Goal: Obtain resource: Download file/media

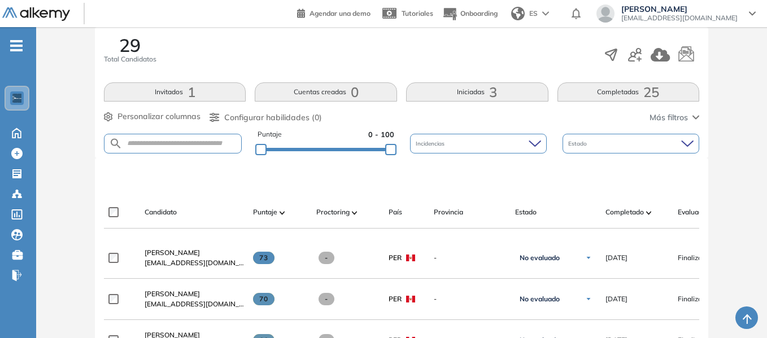
scroll to position [226, 0]
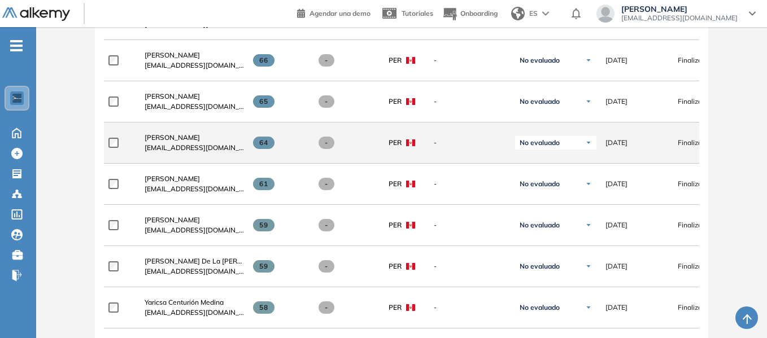
scroll to position [509, 0]
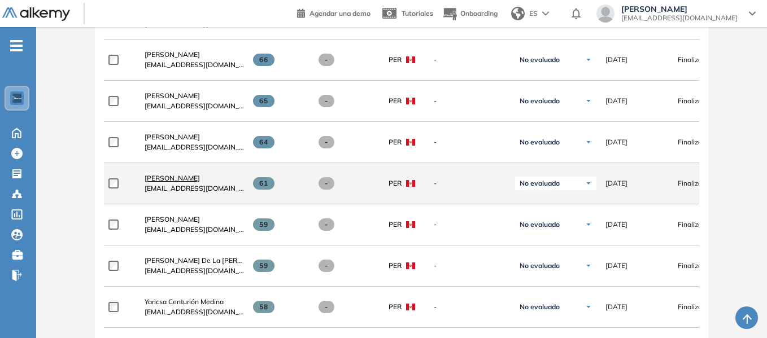
click at [197, 181] on span "[PERSON_NAME]" at bounding box center [172, 178] width 55 height 8
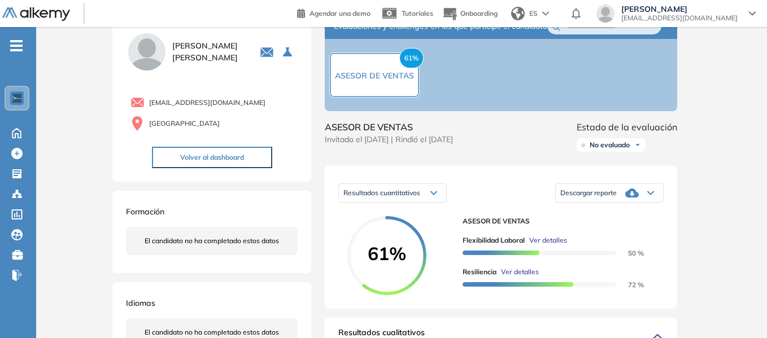
scroll to position [57, 0]
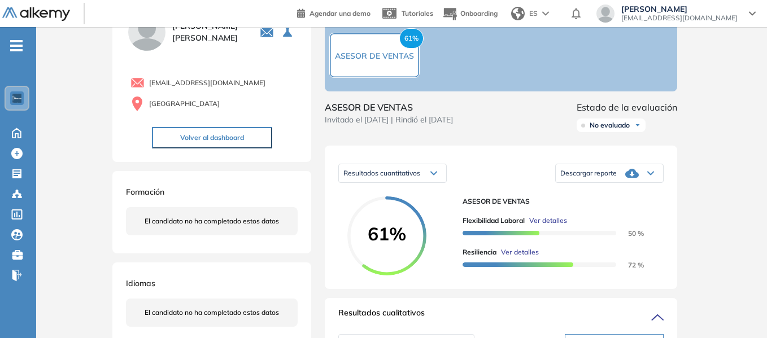
click at [650, 176] on icon at bounding box center [651, 173] width 7 height 5
click at [616, 213] on li "Descargar informe resumido" at bounding box center [603, 207] width 84 height 11
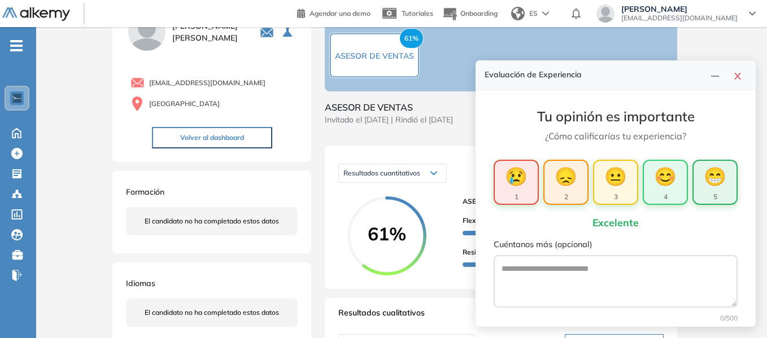
click at [720, 181] on span "😁" at bounding box center [715, 176] width 23 height 27
click at [718, 188] on span "😁" at bounding box center [715, 176] width 23 height 27
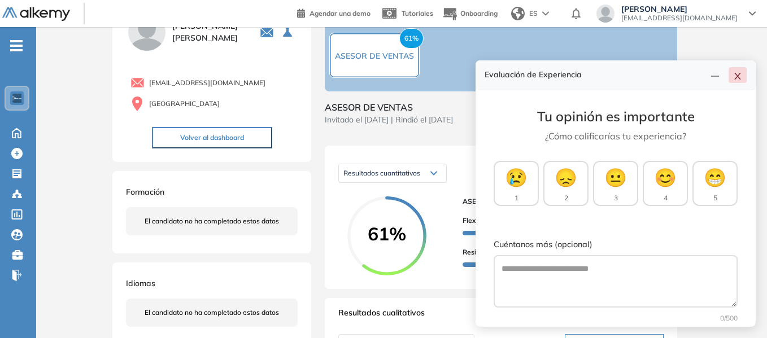
click at [740, 76] on icon "close" at bounding box center [737, 76] width 9 height 9
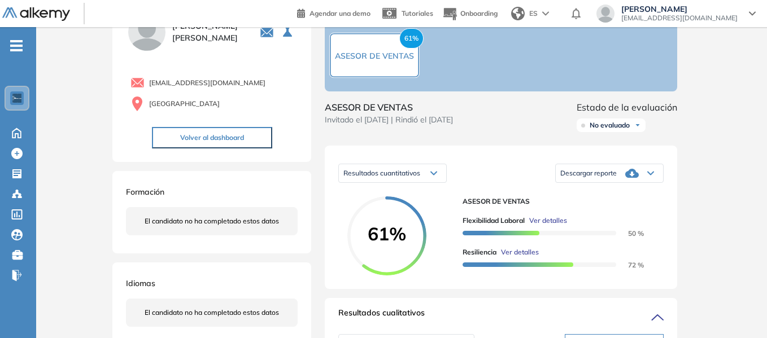
click at [436, 183] on div "Resultados cuantitativos" at bounding box center [392, 173] width 107 height 18
click at [436, 175] on icon at bounding box center [434, 173] width 6 height 3
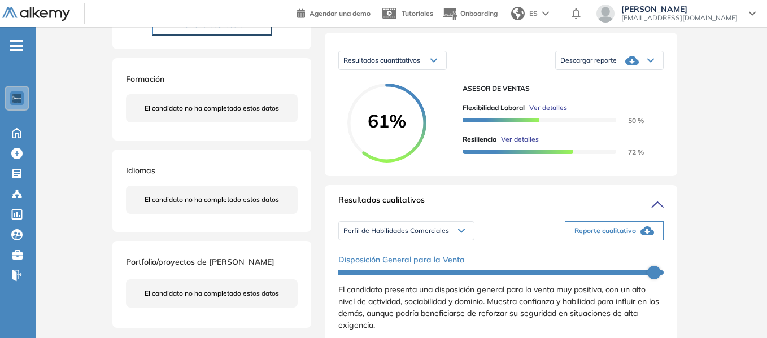
scroll to position [226, 0]
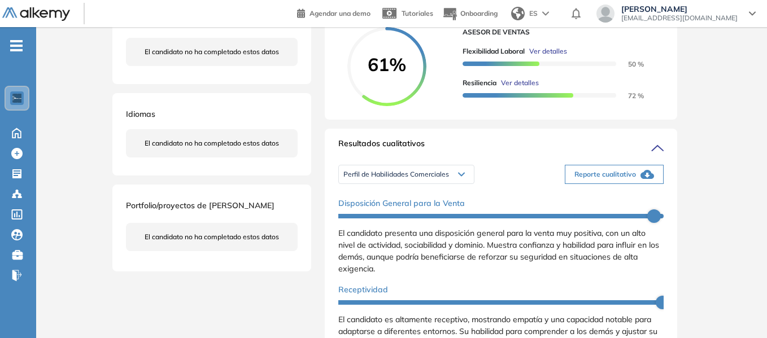
click at [643, 181] on icon "button" at bounding box center [648, 175] width 14 height 14
click at [462, 176] on icon at bounding box center [462, 174] width 6 height 3
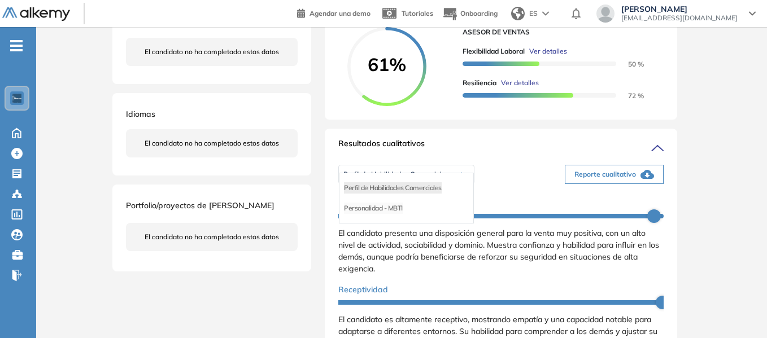
click at [404, 219] on div "Personalidad - MBTI" at bounding box center [407, 208] width 134 height 20
click at [383, 214] on li "Personalidad - MBTI" at bounding box center [373, 208] width 59 height 11
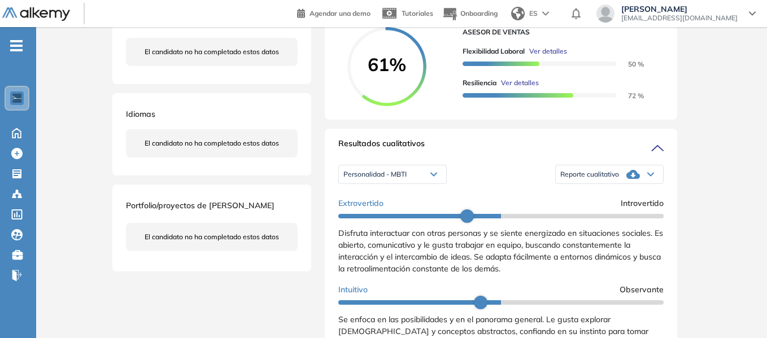
click at [630, 179] on icon at bounding box center [634, 174] width 14 height 9
click at [609, 214] on li "Reporte sin Afinidad AI" at bounding box center [594, 208] width 67 height 11
click at [648, 177] on icon at bounding box center [651, 174] width 7 height 5
click at [598, 194] on li "Reporte con Afinidad AI" at bounding box center [595, 188] width 69 height 11
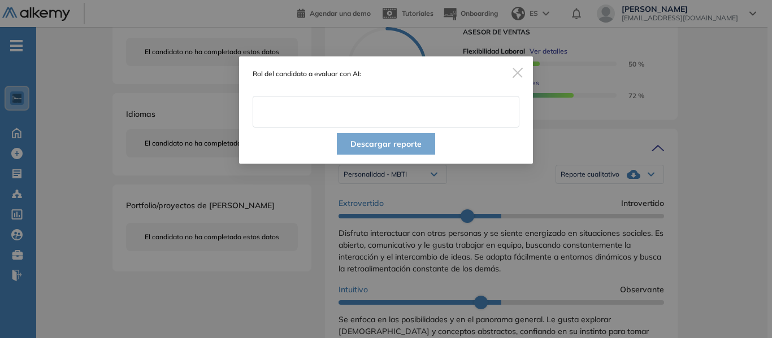
click at [319, 118] on input "text" at bounding box center [386, 112] width 267 height 32
type input "**********"
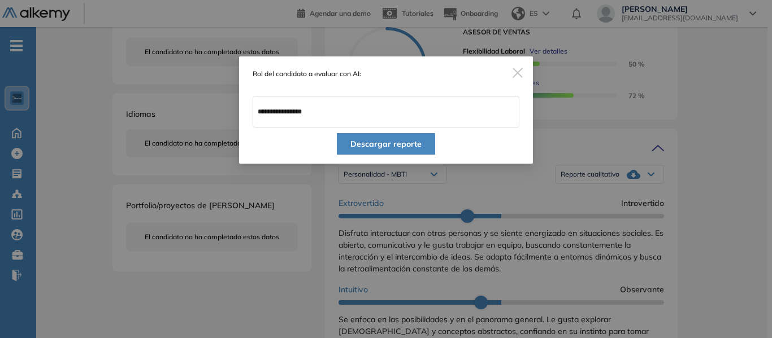
click at [394, 138] on button "Descargar reporte" at bounding box center [386, 143] width 98 height 21
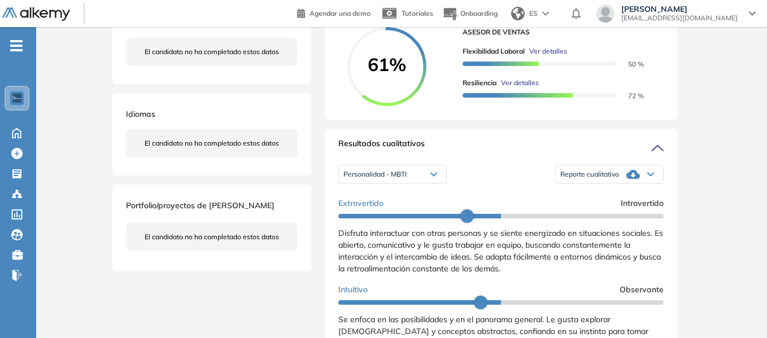
click at [319, 78] on div "Evaluaciones y challenges en los que participó el candidato 61% ASESOR DE VENTA…" at bounding box center [501, 290] width 380 height 932
click at [674, 99] on div "Resultados cuantitativos Resultados cuantitativos Resultados relativos Descarga…" at bounding box center [501, 48] width 353 height 144
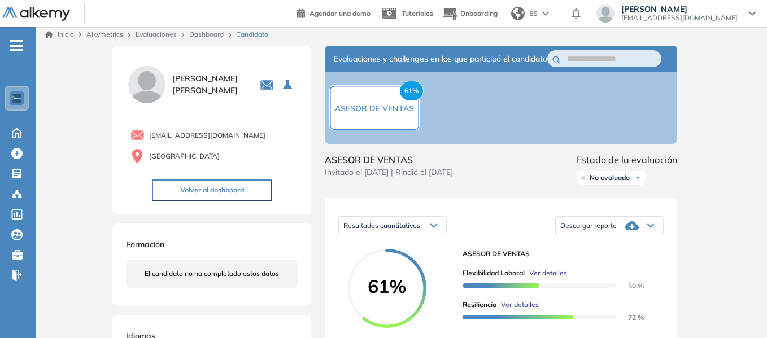
scroll to position [0, 0]
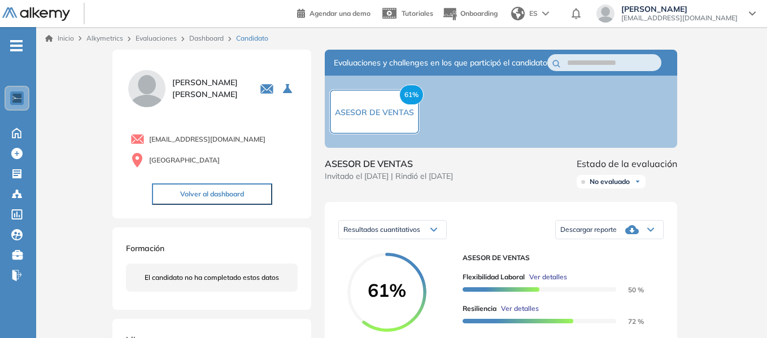
click at [204, 38] on link "Dashboard" at bounding box center [206, 38] width 34 height 8
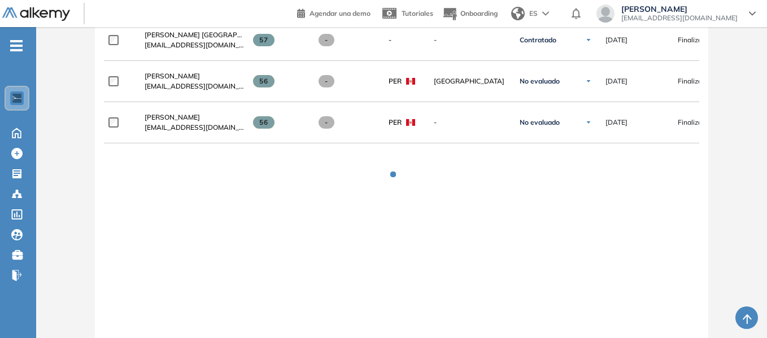
scroll to position [904, 0]
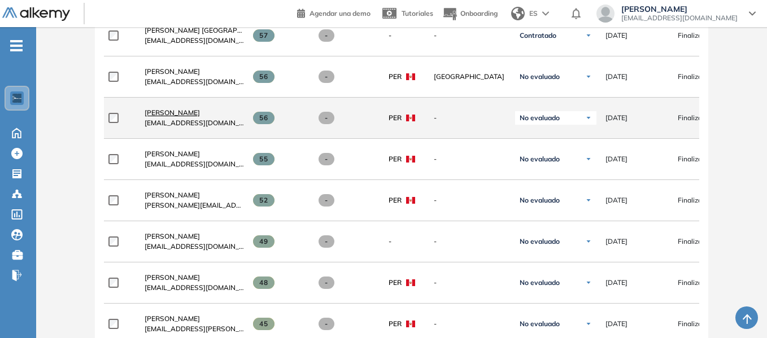
click at [190, 117] on span "[PERSON_NAME]" at bounding box center [172, 112] width 55 height 8
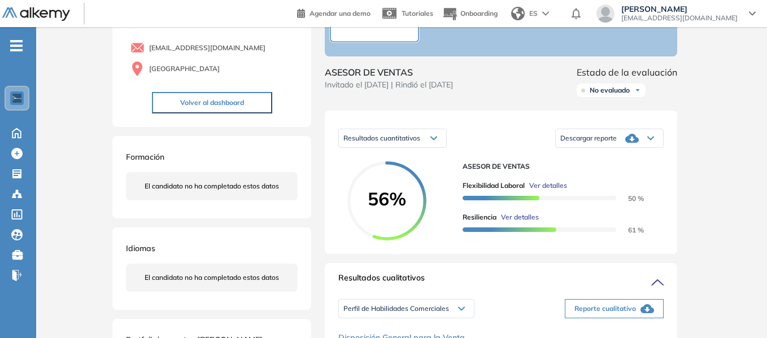
scroll to position [113, 0]
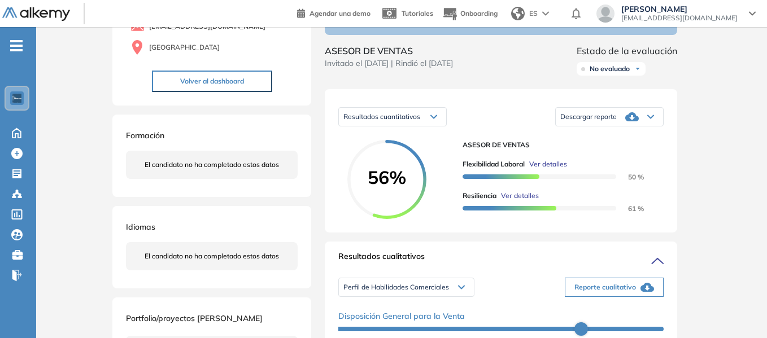
click at [654, 119] on icon at bounding box center [651, 117] width 7 height 5
click at [627, 157] on li "Descargar informe resumido" at bounding box center [603, 150] width 84 height 11
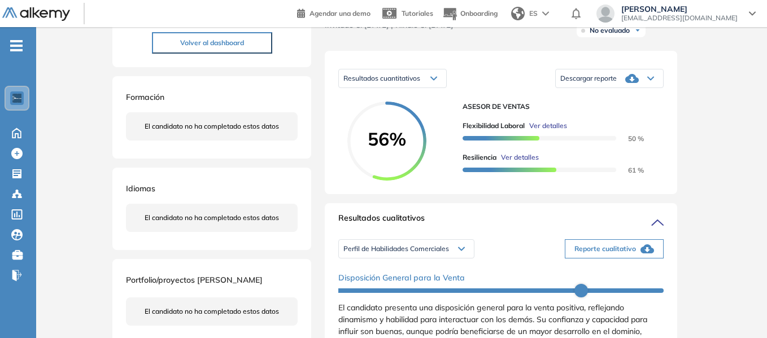
scroll to position [170, 0]
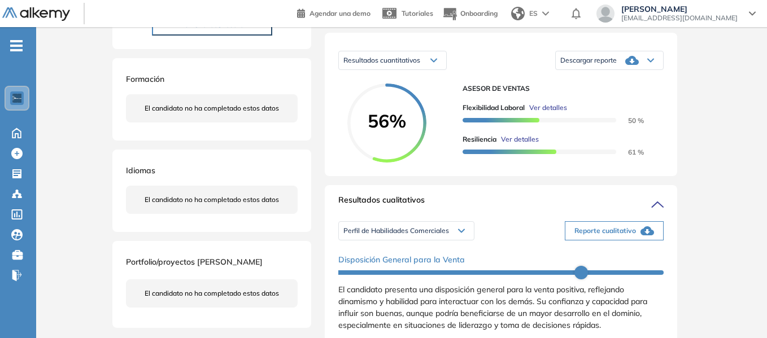
click at [641, 236] on icon "button" at bounding box center [648, 231] width 14 height 9
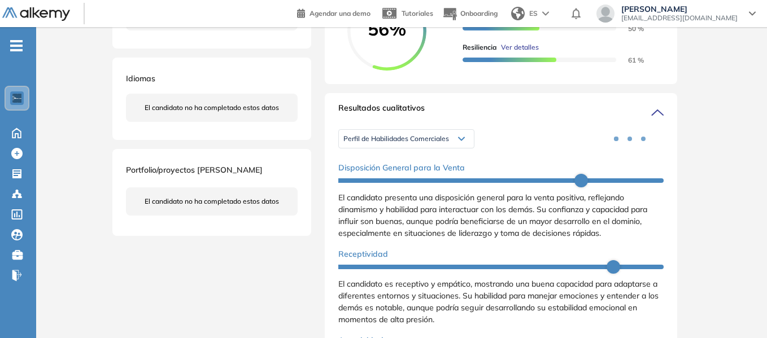
scroll to position [283, 0]
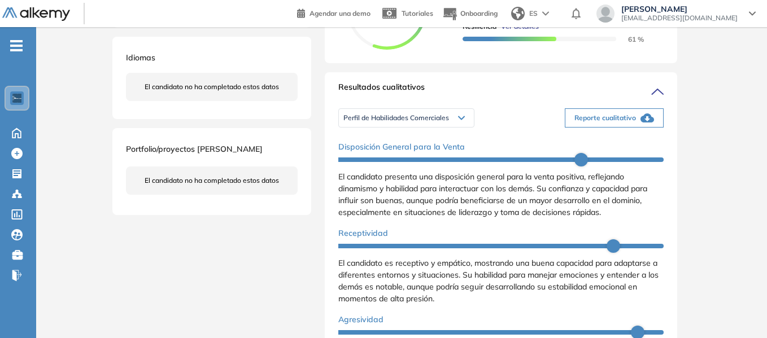
click at [748, 101] on div "Inicio Alkymetrics Evaluaciones Dashboard Candidato Duración : 00:00:00 Cantida…" at bounding box center [401, 235] width 731 height 981
click at [461, 120] on icon at bounding box center [461, 118] width 7 height 5
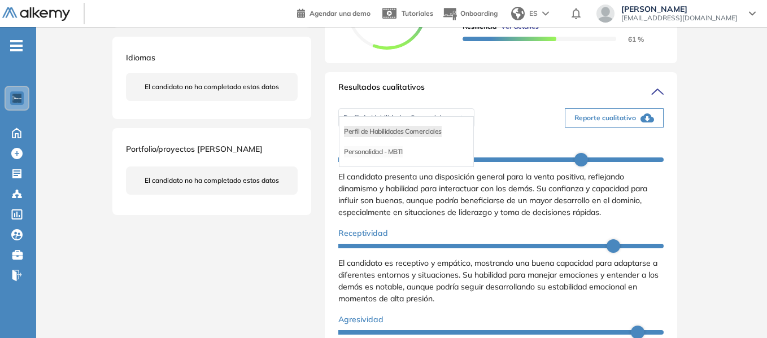
click at [401, 158] on li "Personalidad - MBTI" at bounding box center [373, 151] width 59 height 11
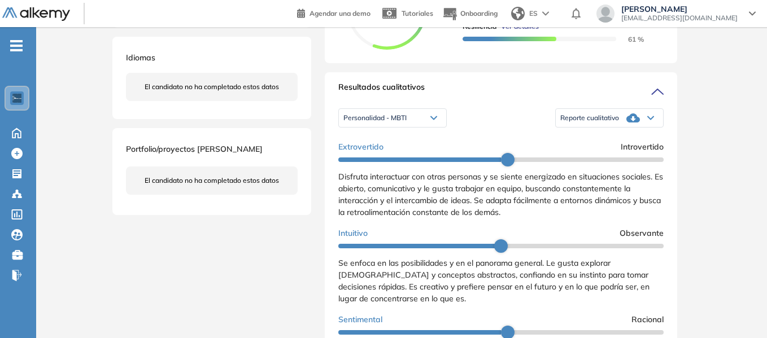
click at [648, 120] on icon at bounding box center [651, 118] width 7 height 5
click at [603, 137] on li "Reporte con Afinidad AI" at bounding box center [595, 131] width 69 height 11
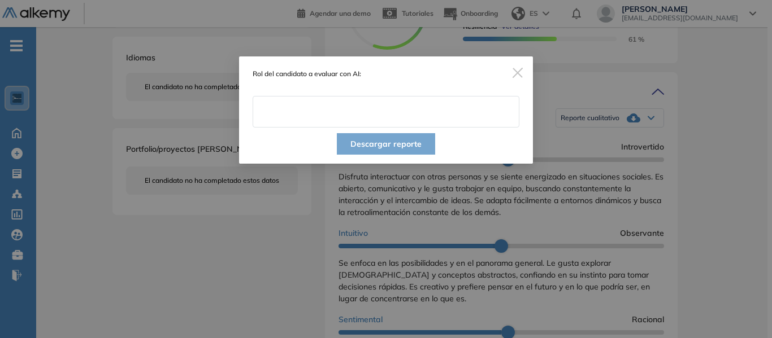
click at [312, 116] on input "text" at bounding box center [386, 112] width 267 height 32
type input "**********"
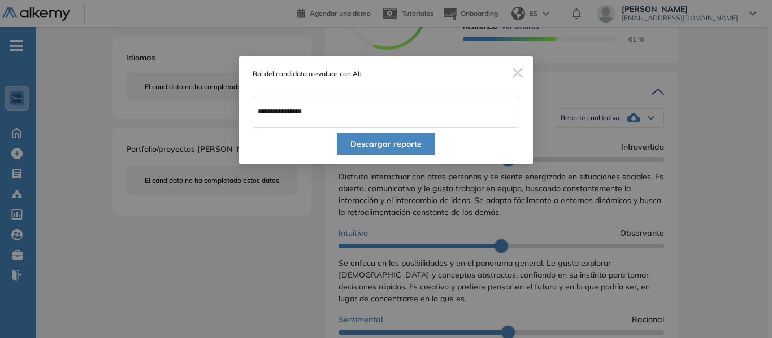
click at [410, 145] on button "Descargar reporte" at bounding box center [386, 143] width 98 height 21
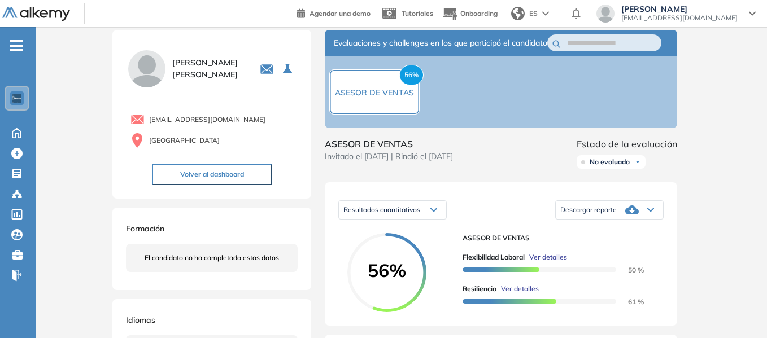
scroll to position [0, 0]
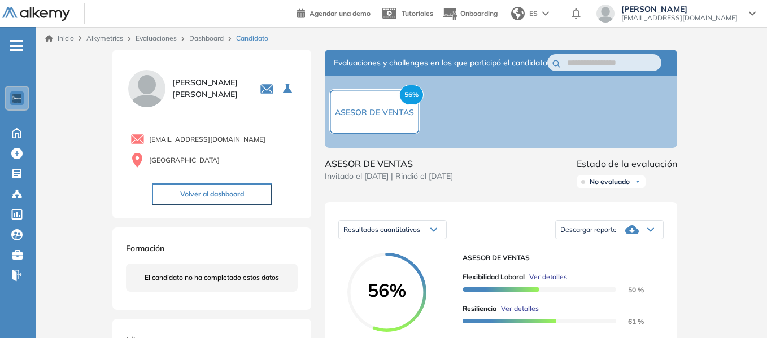
click at [207, 37] on link "Dashboard" at bounding box center [206, 38] width 34 height 8
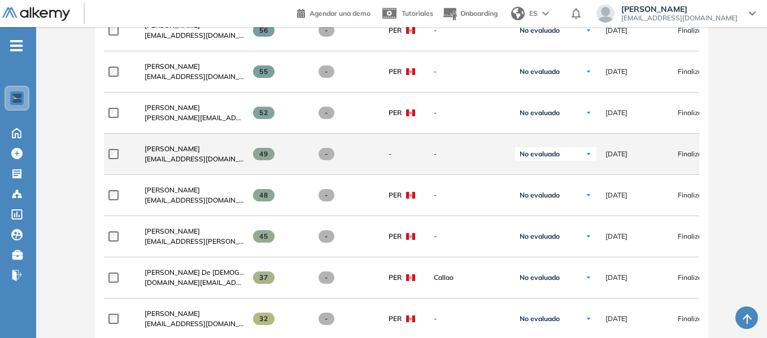
scroll to position [1048, 0]
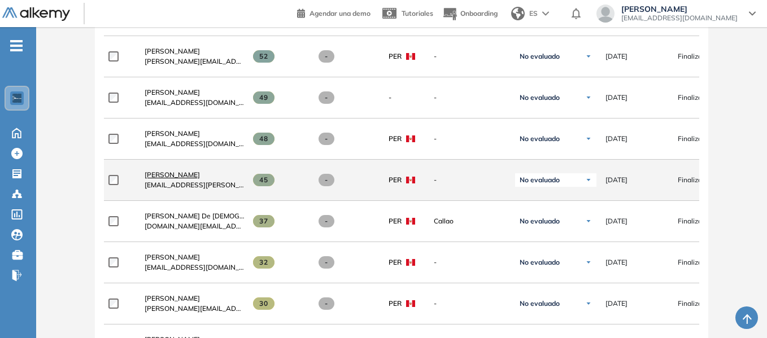
click at [188, 179] on span "[PERSON_NAME]" at bounding box center [172, 175] width 55 height 8
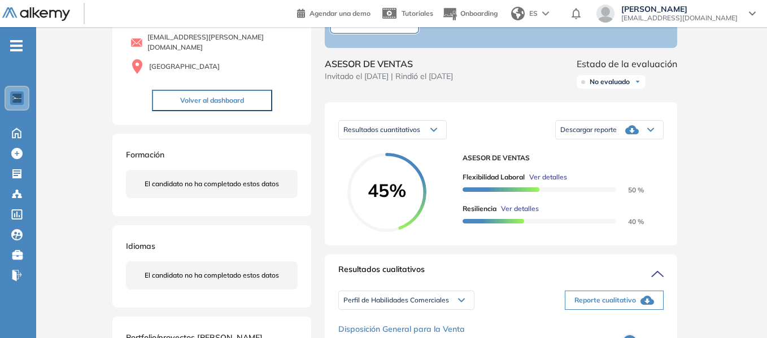
scroll to position [113, 0]
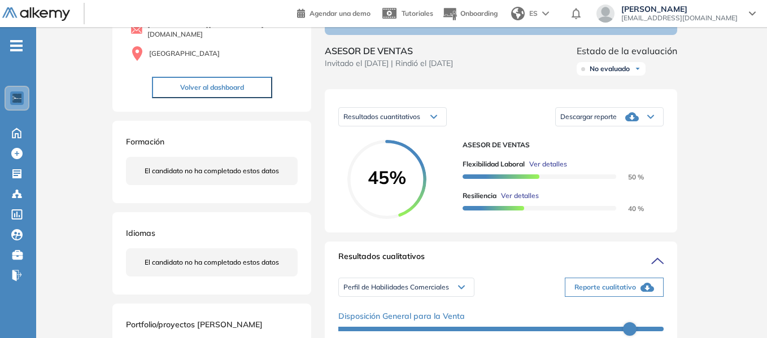
click at [633, 121] on icon at bounding box center [632, 116] width 14 height 9
click at [620, 157] on li "Descargar informe resumido" at bounding box center [603, 150] width 84 height 11
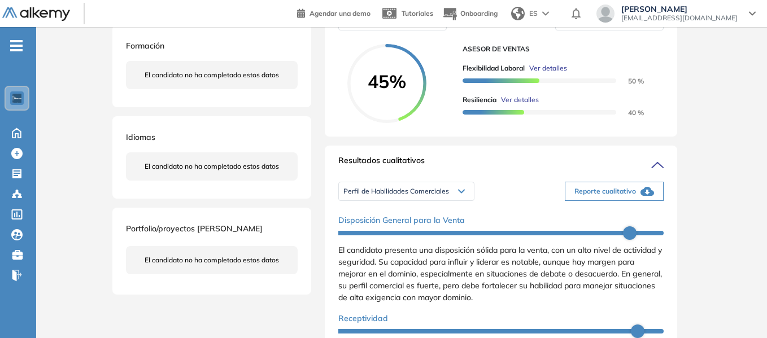
scroll to position [226, 0]
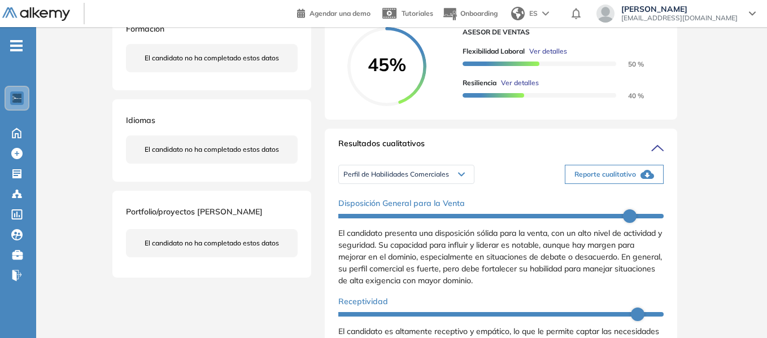
click at [611, 180] on span "Reporte cualitativo" at bounding box center [606, 175] width 62 height 10
click at [321, 54] on div "Evaluaciones y challenges en los que participó el candidato 45% ASESOR DE VENTA…" at bounding box center [501, 290] width 380 height 932
click at [462, 176] on icon at bounding box center [462, 174] width 6 height 3
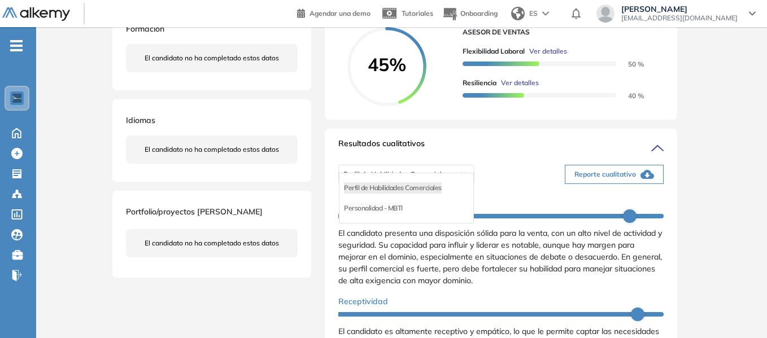
click at [397, 214] on li "Personalidad - MBTI" at bounding box center [373, 208] width 59 height 11
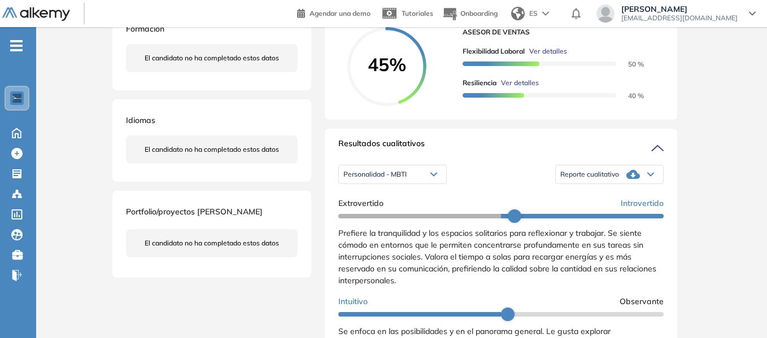
click at [648, 177] on icon at bounding box center [651, 174] width 7 height 5
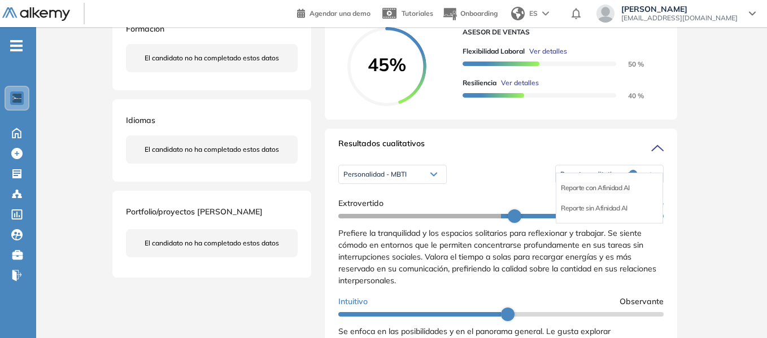
click at [595, 194] on li "Reporte con Afinidad AI" at bounding box center [595, 188] width 69 height 11
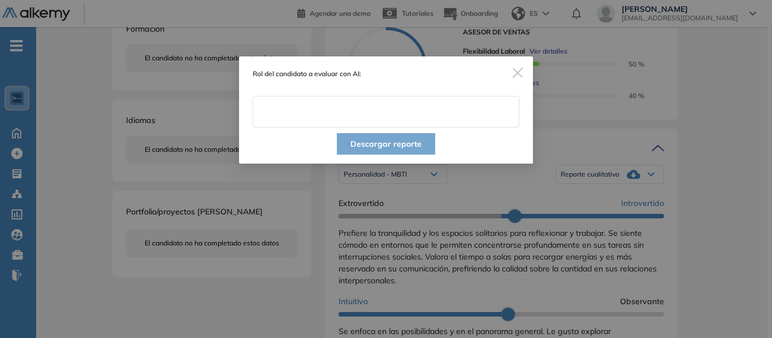
click at [341, 111] on input "text" at bounding box center [386, 112] width 267 height 32
type input "**********"
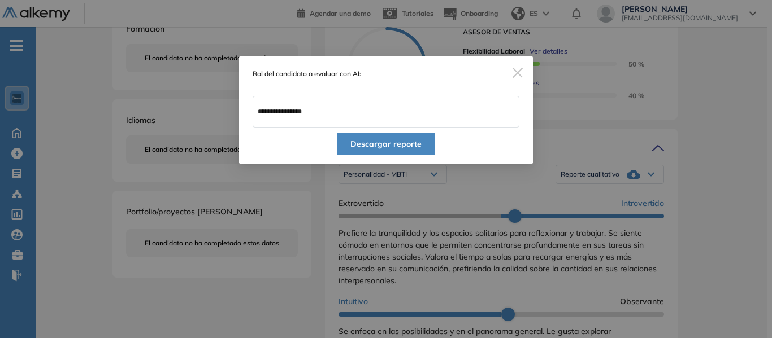
click at [396, 150] on button "Descargar reporte" at bounding box center [386, 143] width 98 height 21
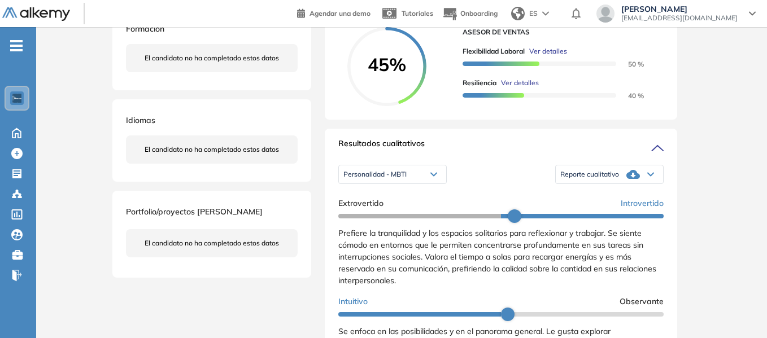
drag, startPoint x: 749, startPoint y: 72, endPoint x: 741, endPoint y: 77, distance: 8.9
click at [749, 72] on div "Inicio Alkymetrics Evaluaciones Dashboard Candidato Duración : 00:00:00 Cantida…" at bounding box center [401, 291] width 731 height 981
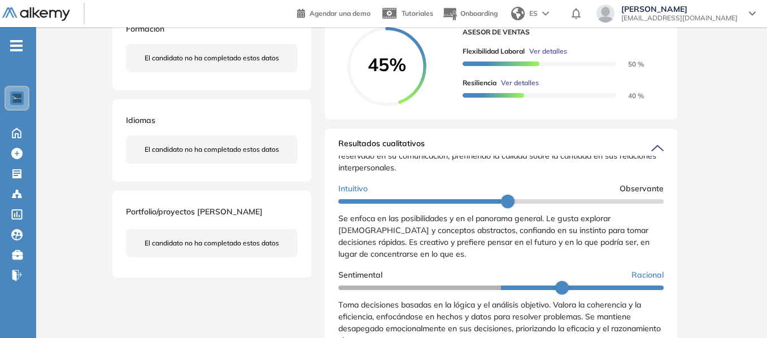
scroll to position [210, 0]
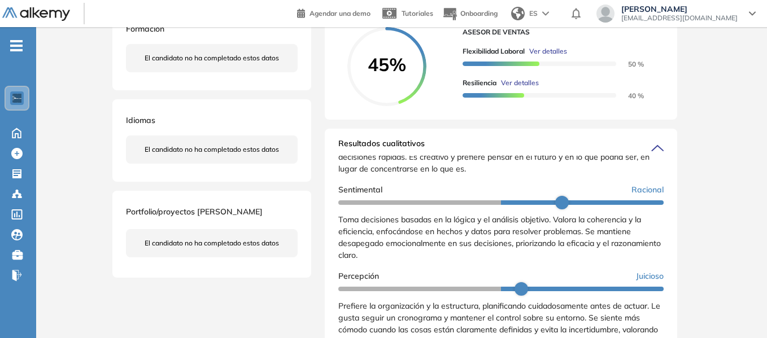
click at [724, 94] on div "Inicio Alkymetrics Evaluaciones Dashboard Candidato Duración : 00:00:00 Cantida…" at bounding box center [401, 291] width 731 height 981
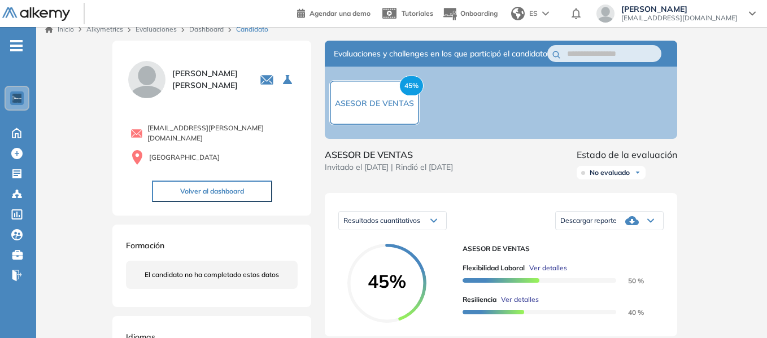
scroll to position [0, 0]
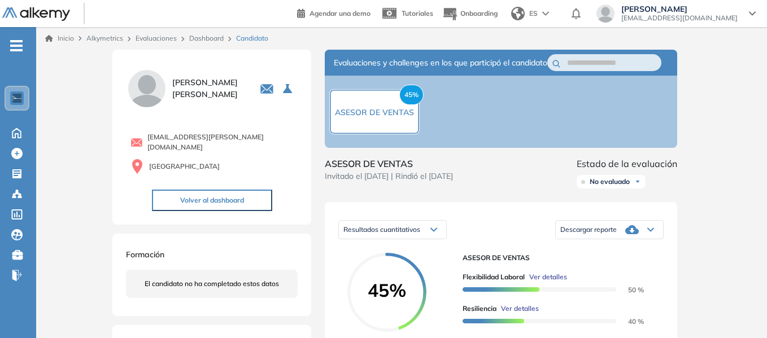
click at [211, 37] on link "Dashboard" at bounding box center [206, 38] width 34 height 8
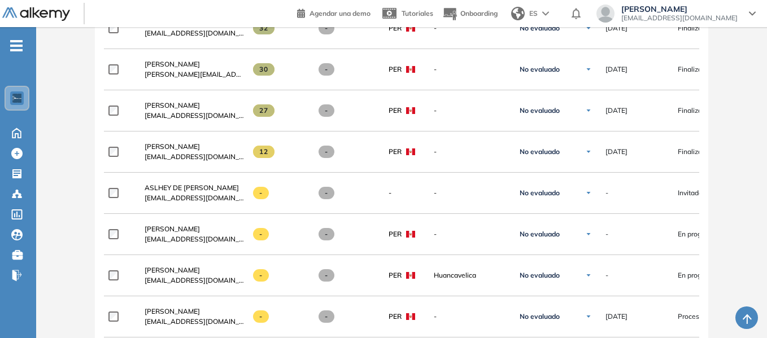
scroll to position [1300, 0]
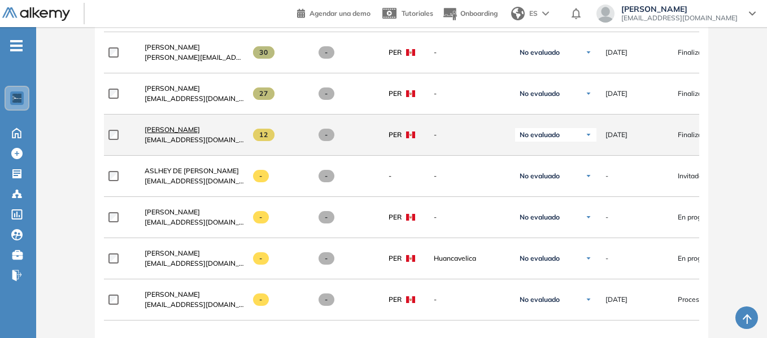
click at [173, 134] on span "[PERSON_NAME]" at bounding box center [172, 129] width 55 height 8
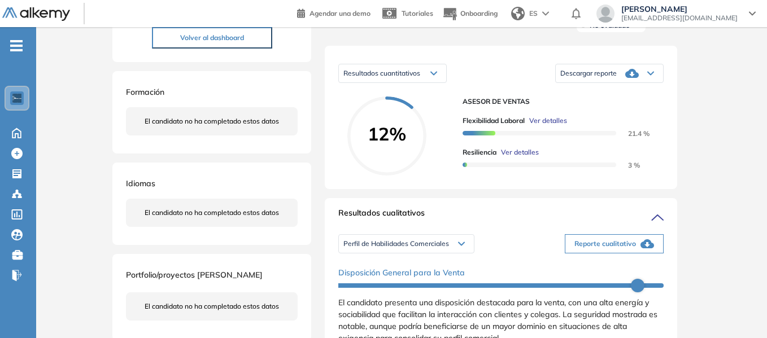
scroll to position [154, 0]
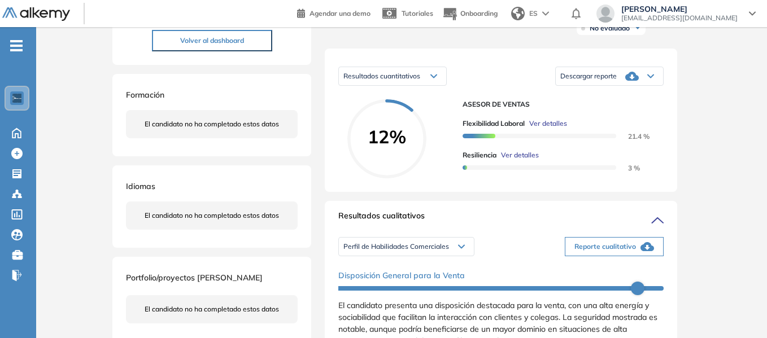
click at [652, 79] on icon at bounding box center [651, 76] width 7 height 5
click at [612, 116] on li "Descargar informe resumido" at bounding box center [603, 110] width 84 height 11
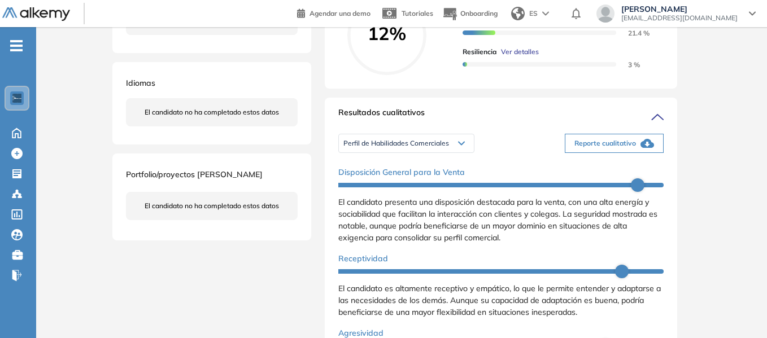
scroll to position [267, 0]
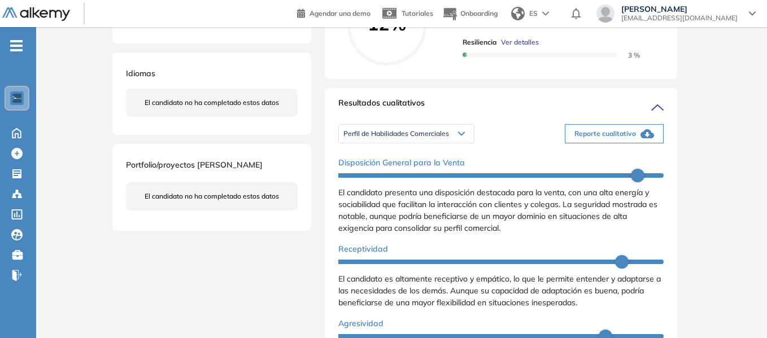
click at [644, 141] on icon "button" at bounding box center [648, 134] width 14 height 14
click at [752, 92] on div "Inicio Alkymetrics Evaluaciones Dashboard Candidato Duración : 00:00:00 Cantida…" at bounding box center [401, 250] width 731 height 981
click at [456, 143] on div "Perfil de Habilidades Comerciales" at bounding box center [406, 134] width 135 height 18
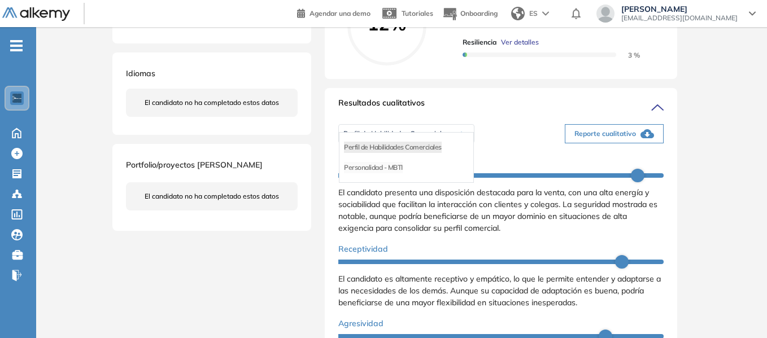
click at [387, 173] on li "Personalidad - MBTI" at bounding box center [373, 167] width 59 height 11
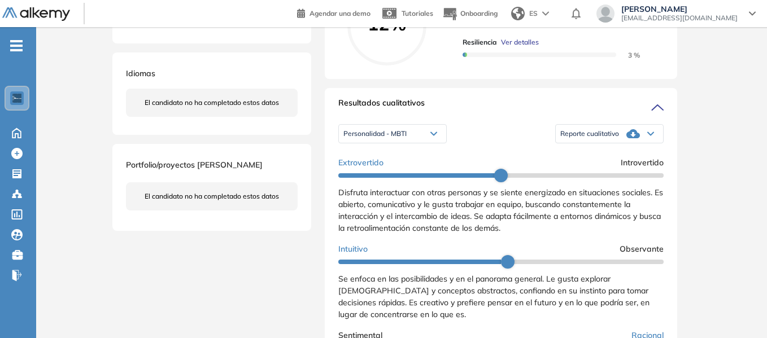
click at [648, 136] on icon at bounding box center [651, 134] width 7 height 5
click at [605, 153] on li "Reporte con Afinidad AI" at bounding box center [595, 147] width 69 height 11
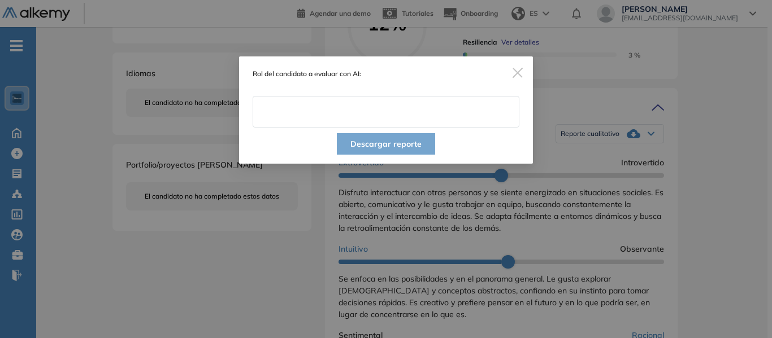
click at [364, 118] on input "text" at bounding box center [386, 112] width 267 height 32
type input "**********"
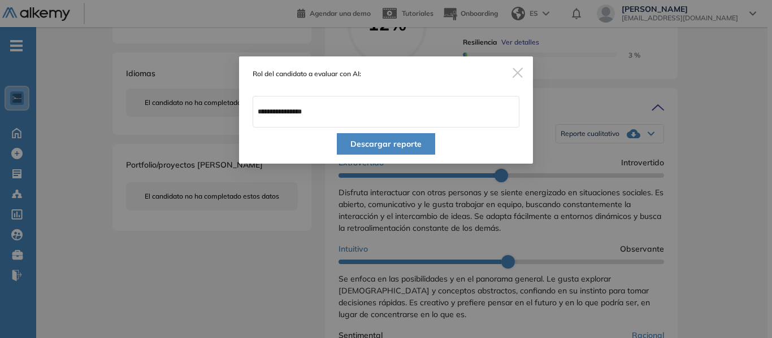
click at [410, 146] on button "Descargar reporte" at bounding box center [386, 143] width 98 height 21
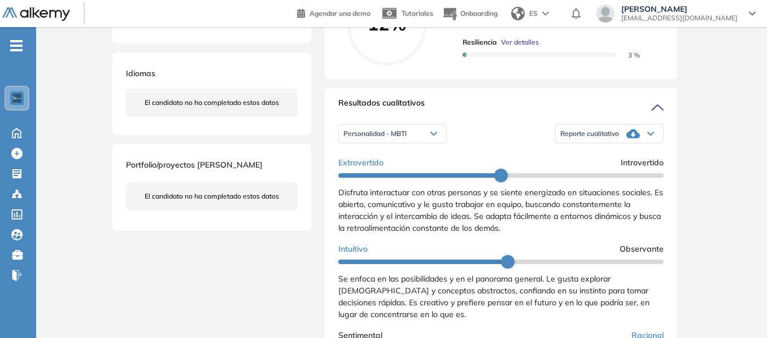
click at [282, 265] on div "[PERSON_NAME] 0 . ASESOR DE VENTAS [EMAIL_ADDRESS][DOMAIN_NAME] Perú Volver al …" at bounding box center [401, 249] width 579 height 932
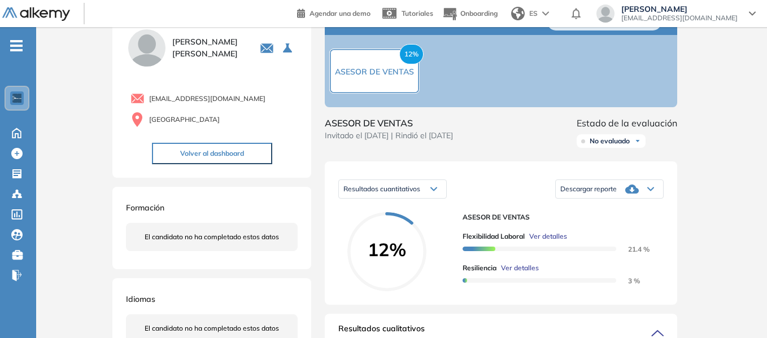
scroll to position [0, 0]
